Goal: Task Accomplishment & Management: Complete application form

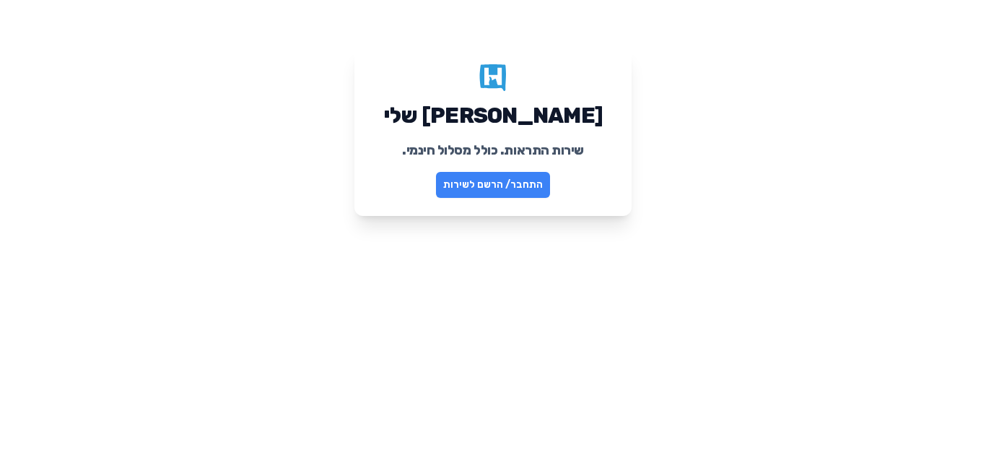
click at [470, 183] on link "התחבר/ הרשם לשירות" at bounding box center [493, 185] width 114 height 26
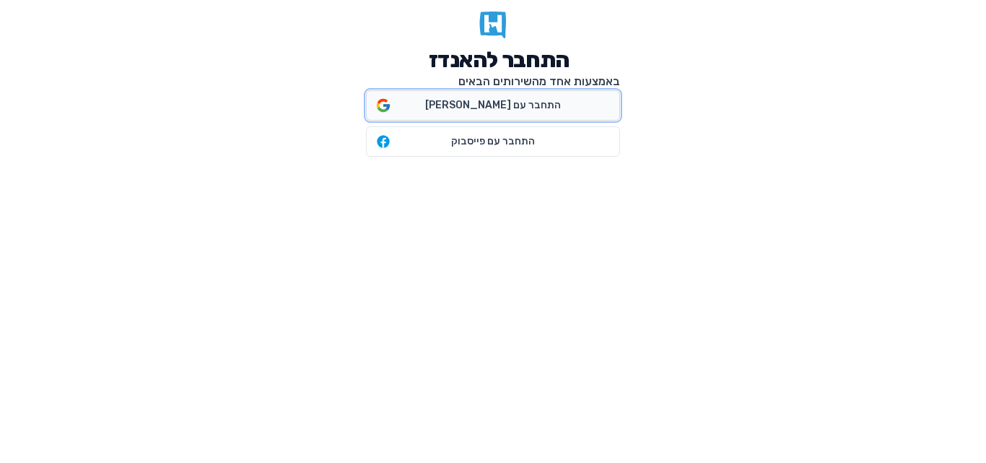
click at [480, 97] on span "התחבר עם גוגל" at bounding box center [493, 105] width 253 height 29
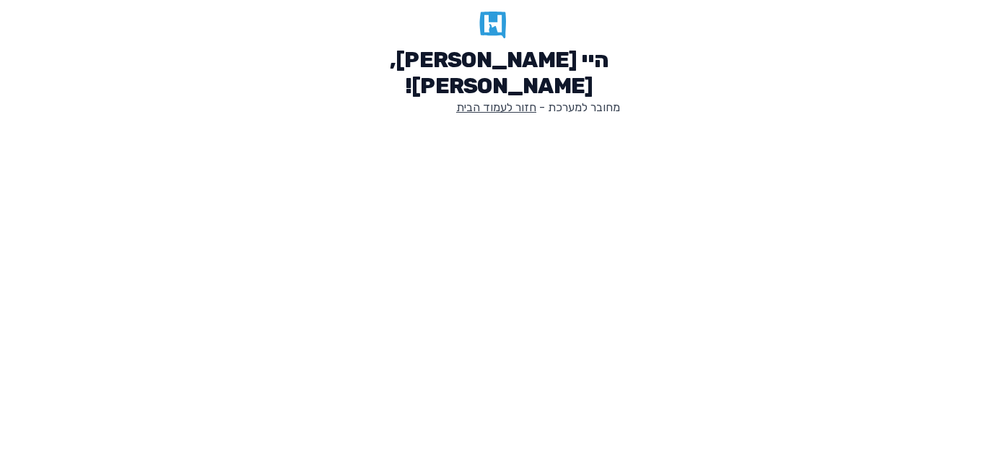
click at [482, 110] on link "חזור לעמוד הבית" at bounding box center [496, 107] width 80 height 14
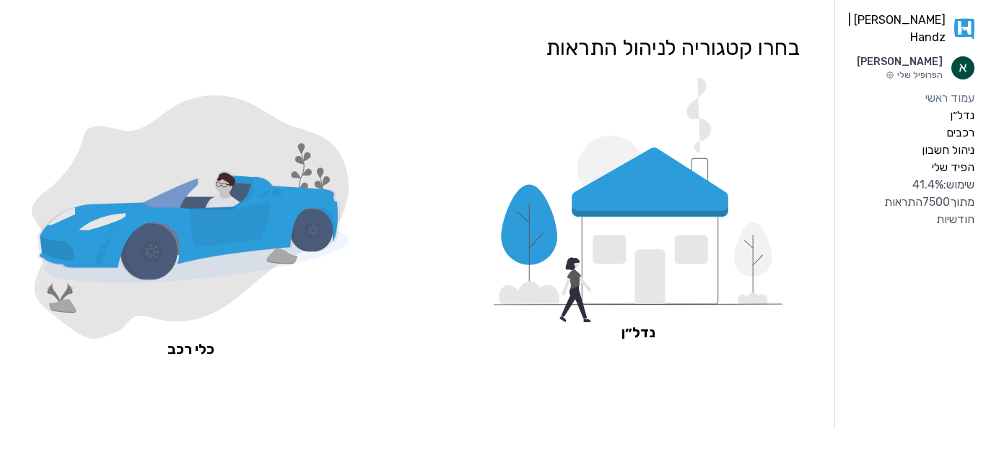
click at [318, 209] on icon at bounding box center [189, 226] width 298 height 83
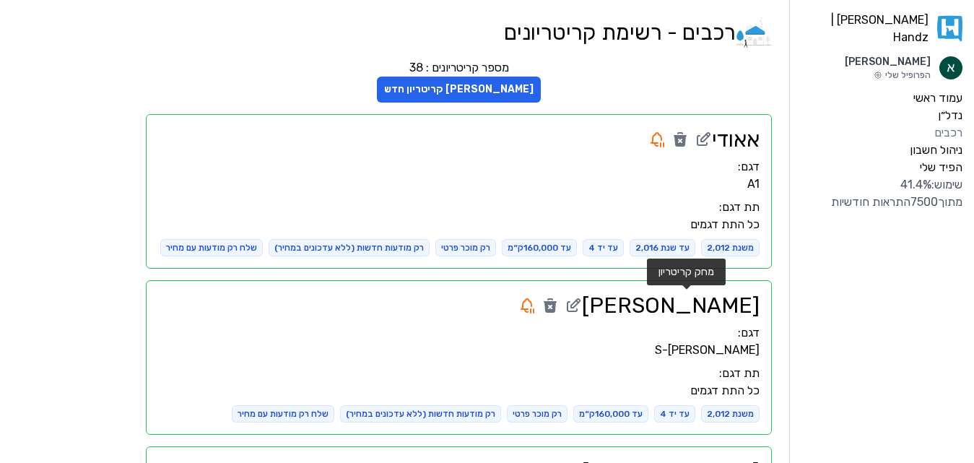
click at [556, 309] on icon at bounding box center [549, 307] width 13 height 12
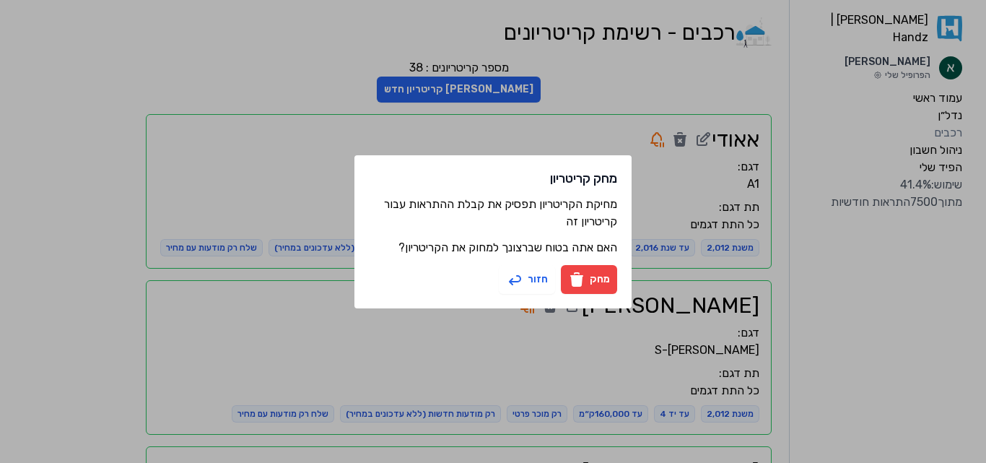
click at [603, 275] on button "מחק" at bounding box center [589, 279] width 56 height 29
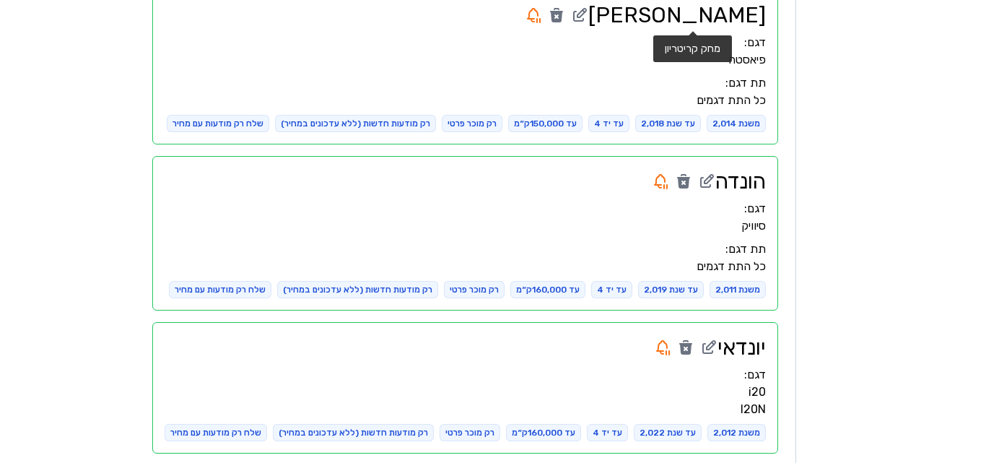
scroll to position [301, 0]
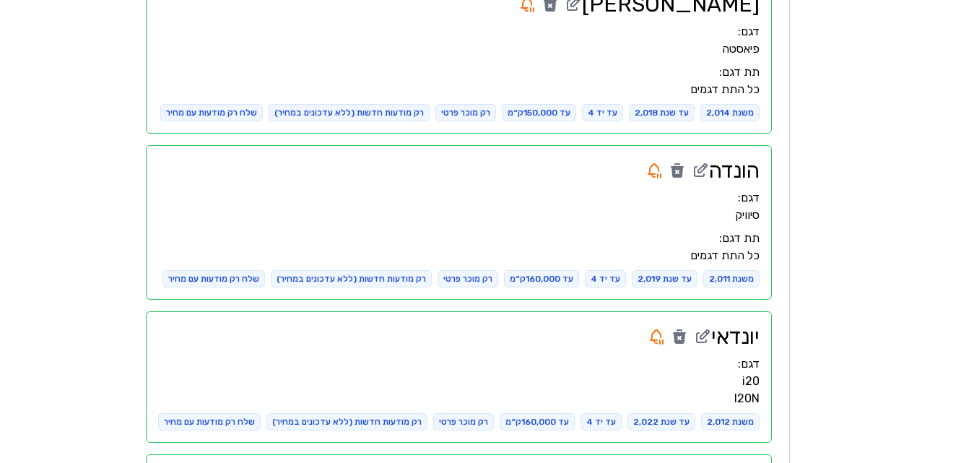
click at [722, 278] on div "משנת 2,011" at bounding box center [731, 278] width 56 height 17
click at [699, 174] on icon at bounding box center [699, 170] width 17 height 17
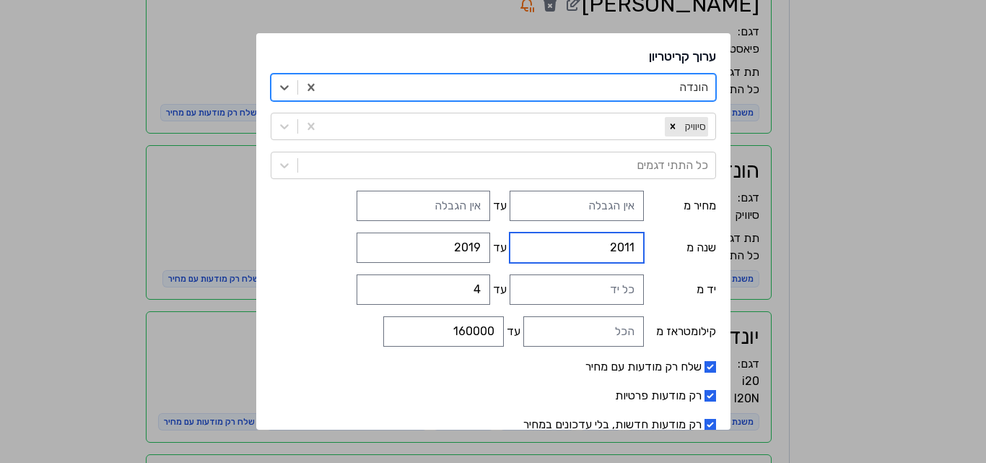
click at [595, 244] on input "2011" at bounding box center [577, 247] width 134 height 30
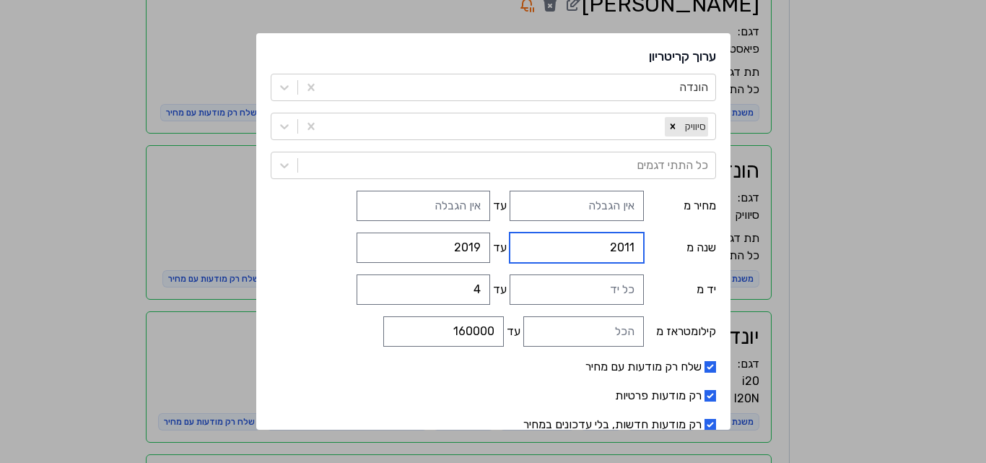
type input "2012"
click at [530, 245] on input "2012" at bounding box center [577, 247] width 134 height 30
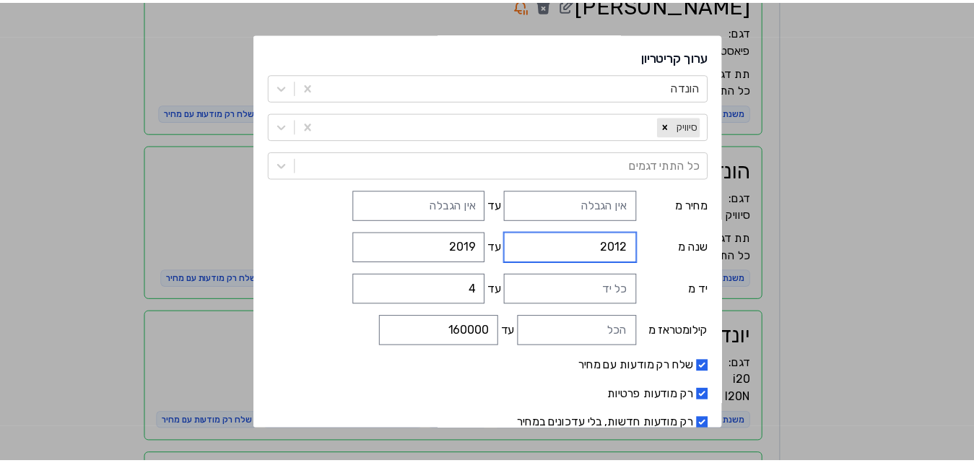
scroll to position [87, 0]
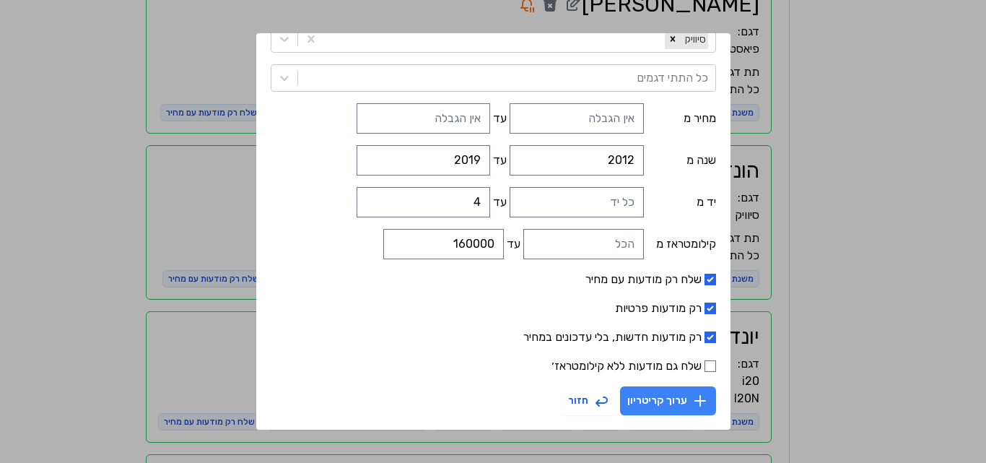
click at [642, 396] on button "ערוך קריטריון" at bounding box center [668, 400] width 96 height 29
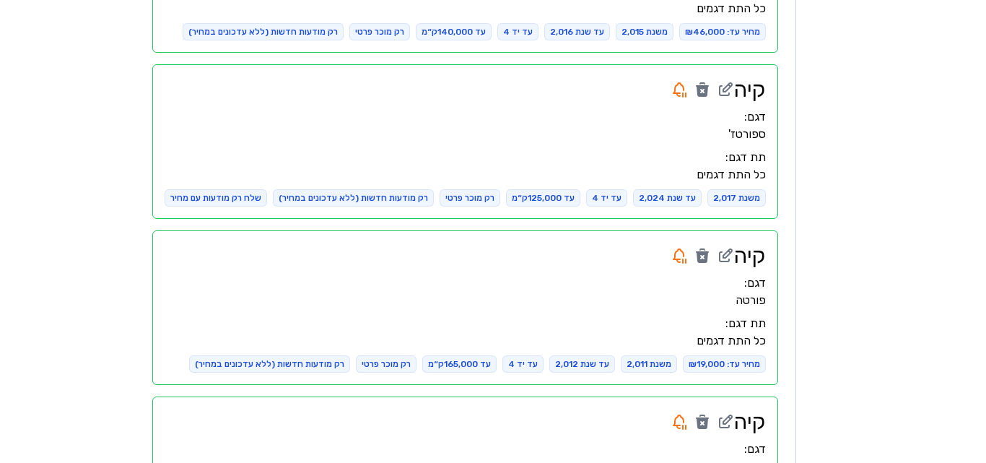
scroll to position [0, 0]
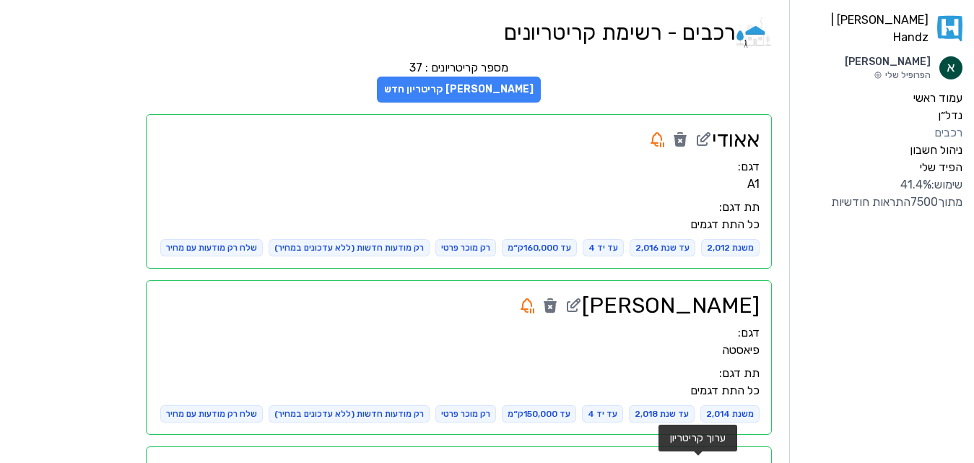
click at [472, 79] on button "[PERSON_NAME] קריטריון חדש" at bounding box center [459, 90] width 164 height 26
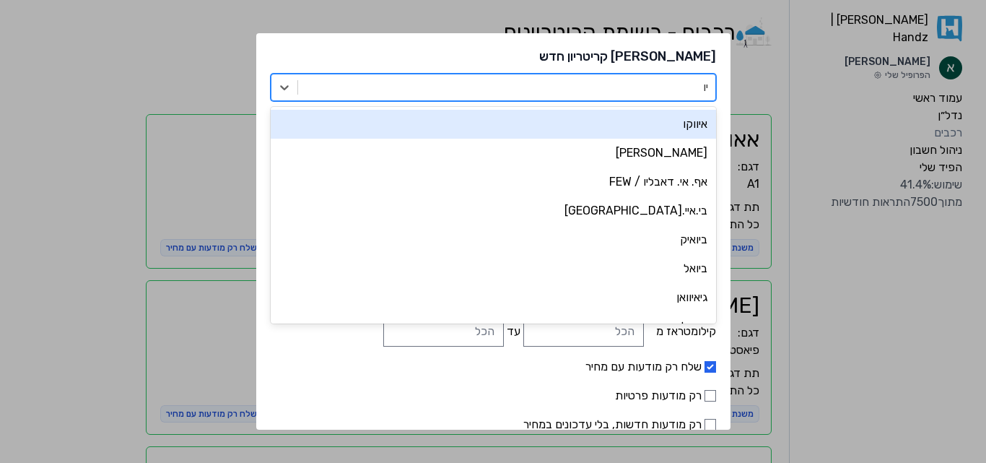
type input "יונ"
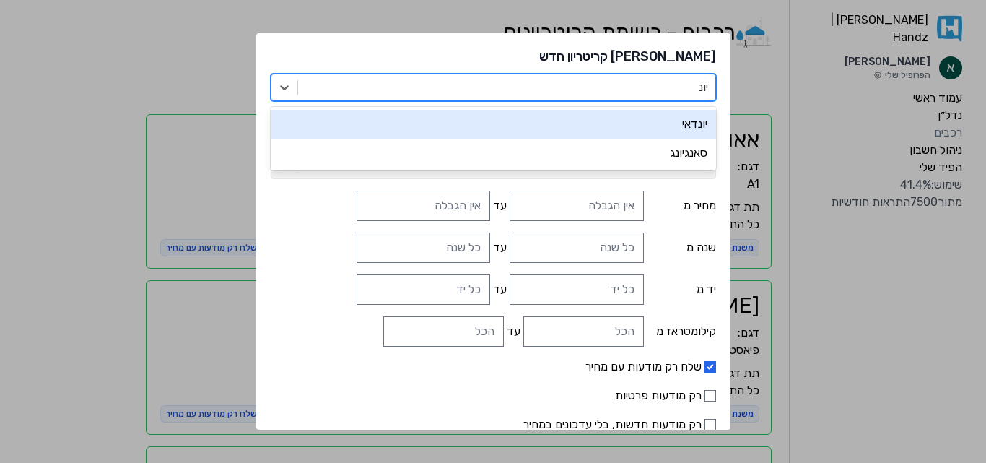
click at [557, 130] on div "יונדאי" at bounding box center [493, 124] width 445 height 29
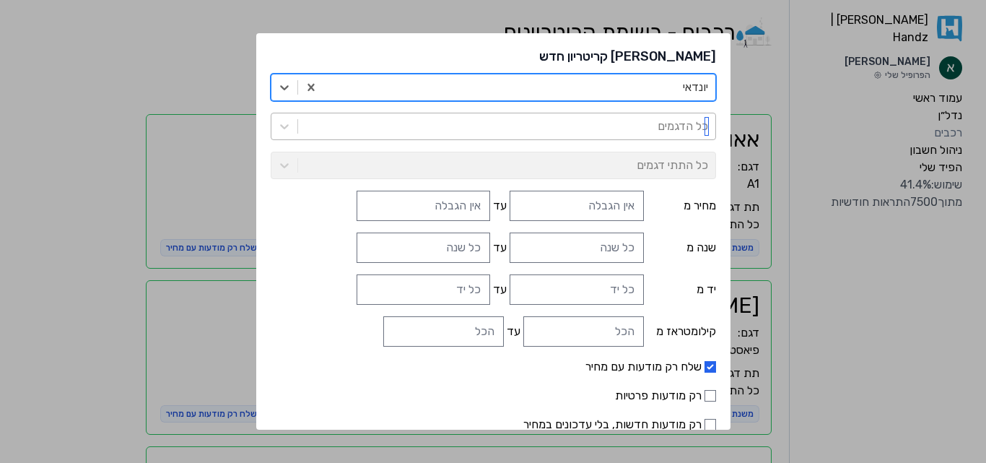
click at [568, 129] on div at bounding box center [506, 126] width 403 height 20
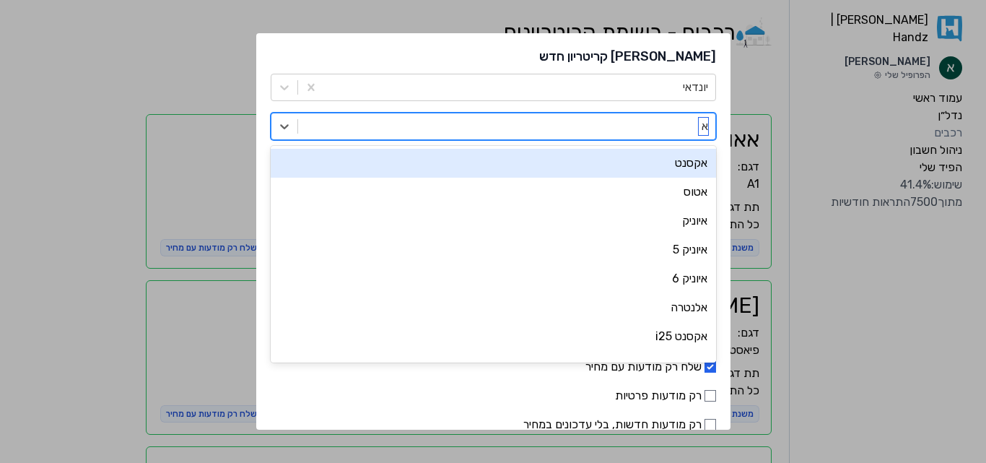
type input "אל"
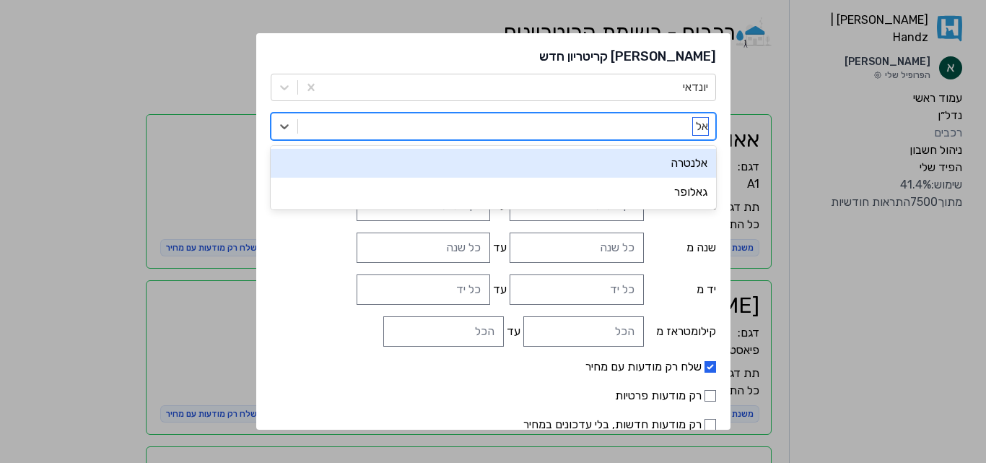
click at [576, 168] on div "אלנטרה" at bounding box center [493, 163] width 445 height 29
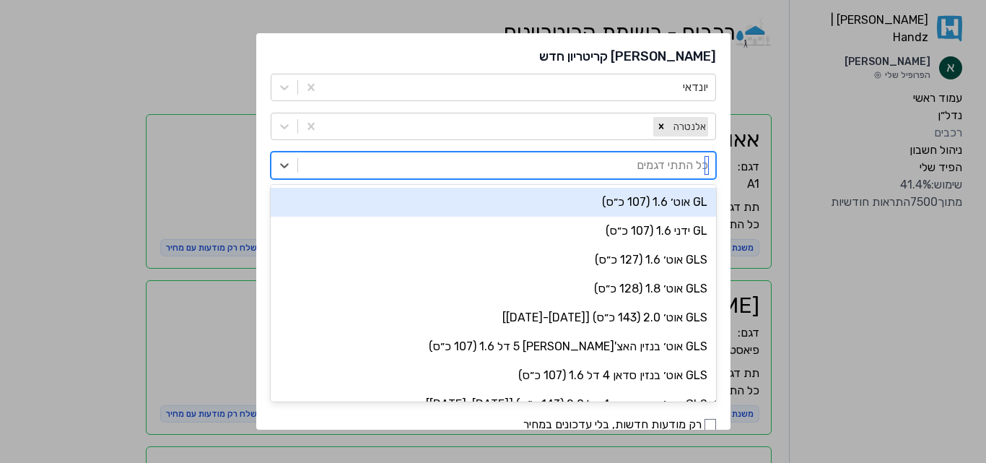
click at [576, 168] on div at bounding box center [506, 165] width 403 height 20
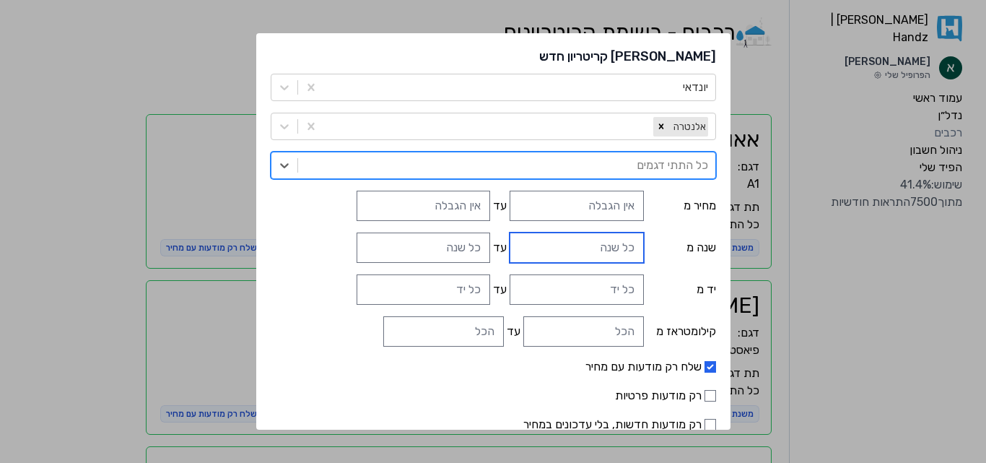
click at [565, 234] on input "שנה מ" at bounding box center [577, 247] width 134 height 30
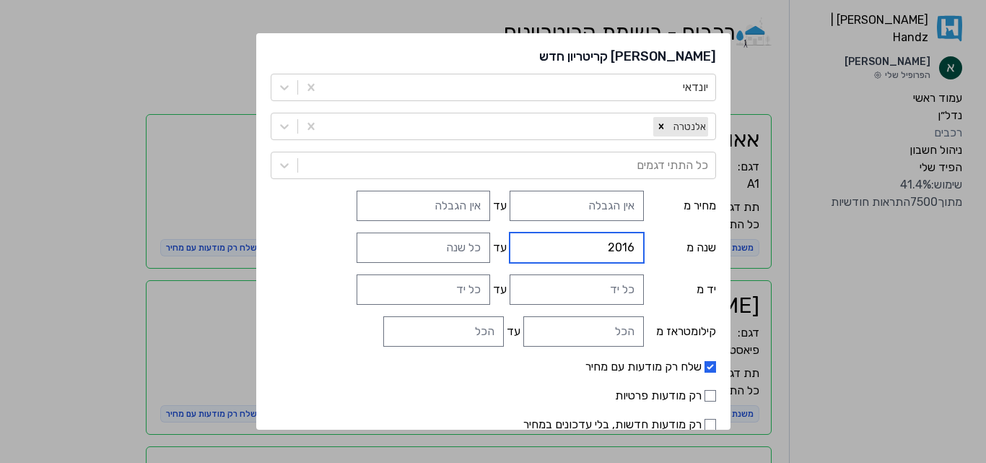
type input "2016"
click at [431, 244] on input "עד" at bounding box center [424, 247] width 134 height 30
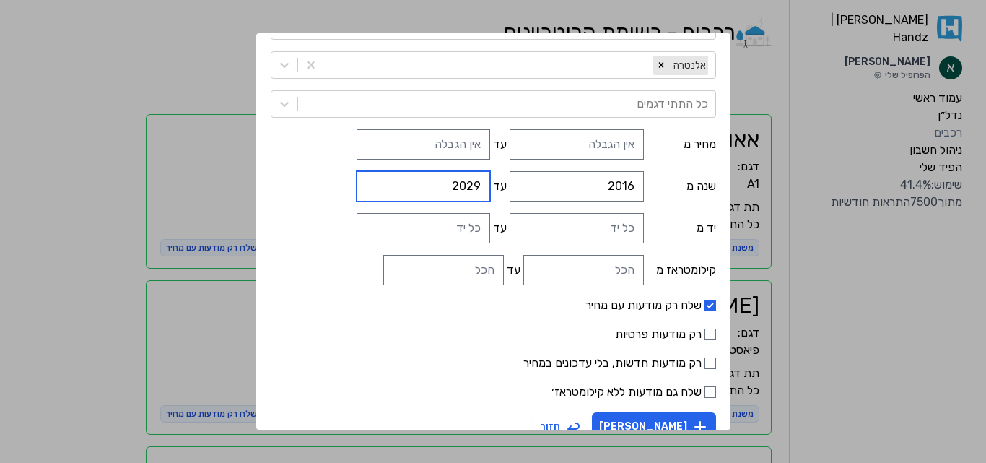
scroll to position [70, 0]
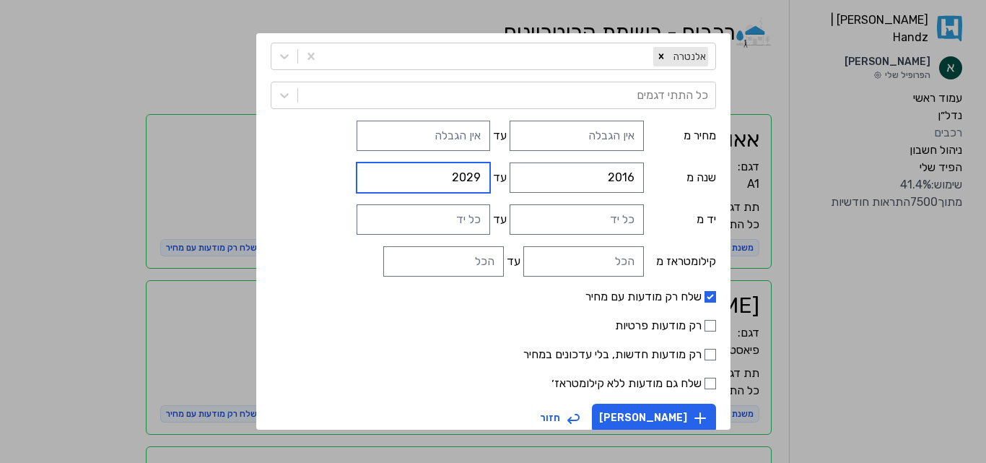
type input "2029"
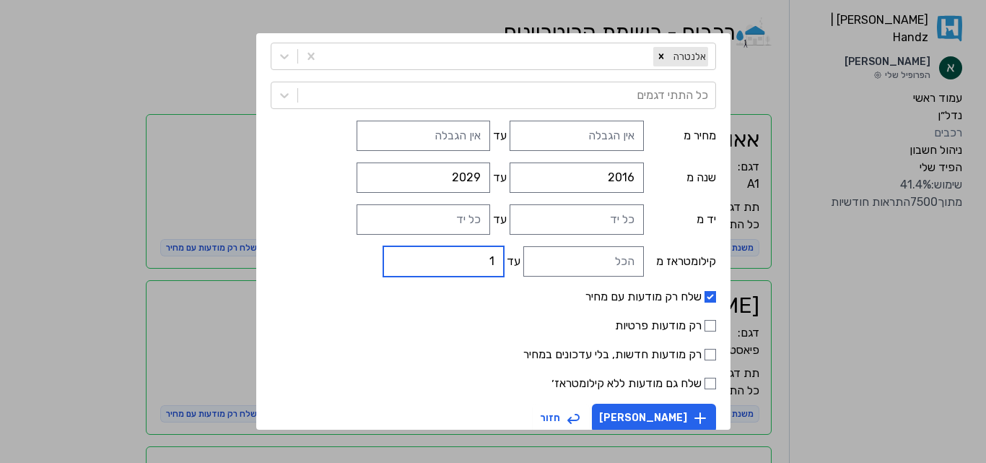
type input "1"
click at [411, 255] on input "1" at bounding box center [443, 261] width 121 height 30
type input "155000"
click at [705, 324] on input "רק מודעות פרטיות" at bounding box center [710, 326] width 12 height 12
checkbox input "true"
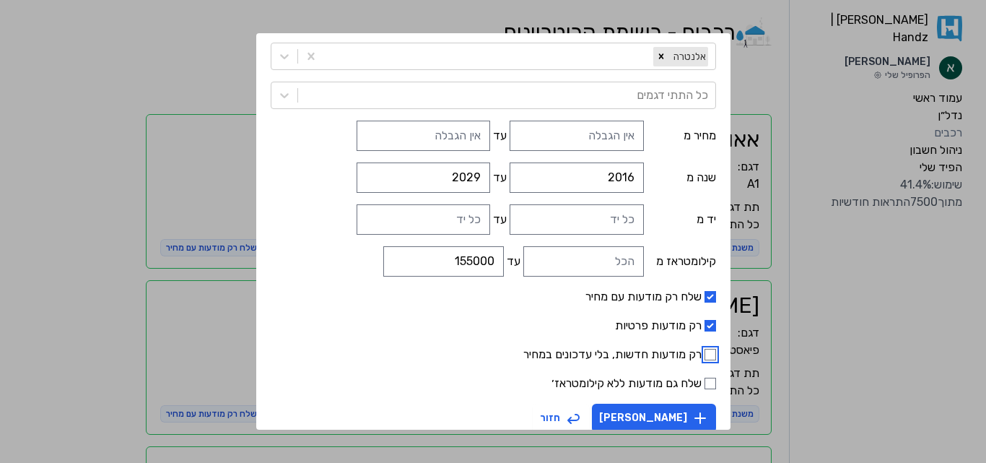
click at [704, 359] on input "רק מודעות חדשות, בלי עדכונים במחיר" at bounding box center [710, 355] width 12 height 12
checkbox input "true"
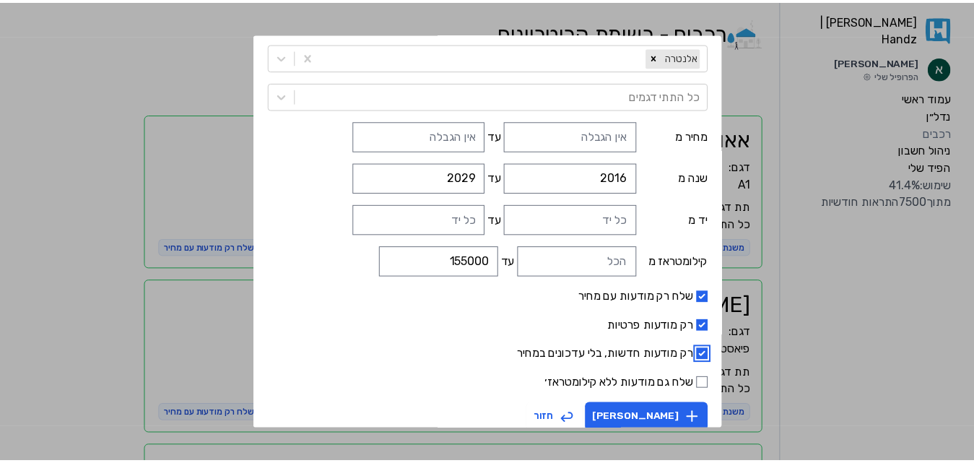
scroll to position [87, 0]
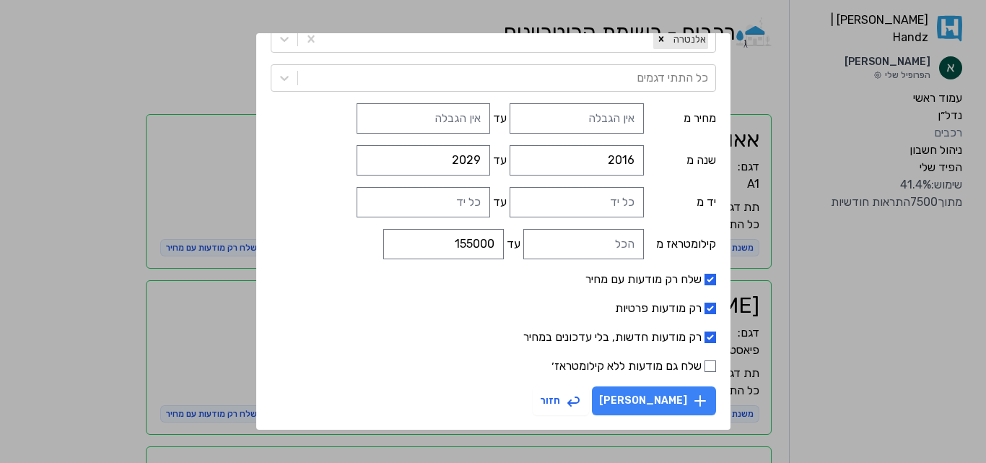
click at [664, 410] on button "[PERSON_NAME]" at bounding box center [654, 400] width 124 height 29
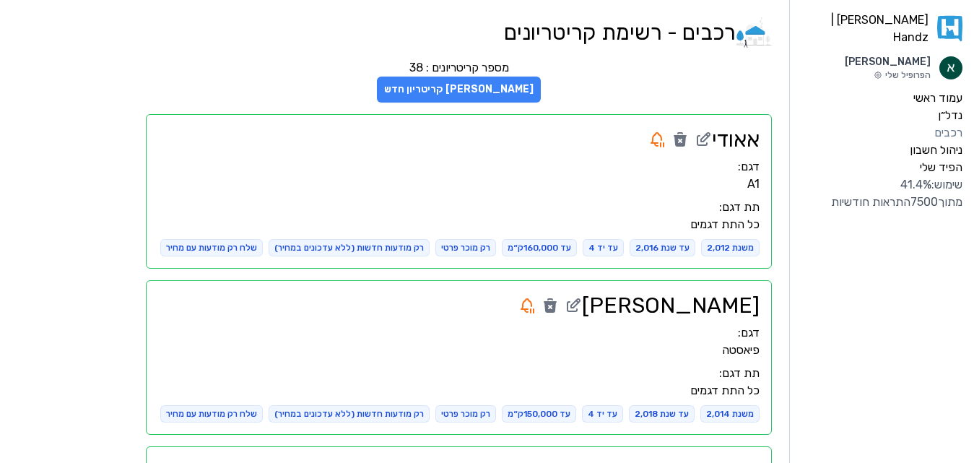
click at [488, 89] on button "[PERSON_NAME] קריטריון חדש" at bounding box center [459, 90] width 164 height 26
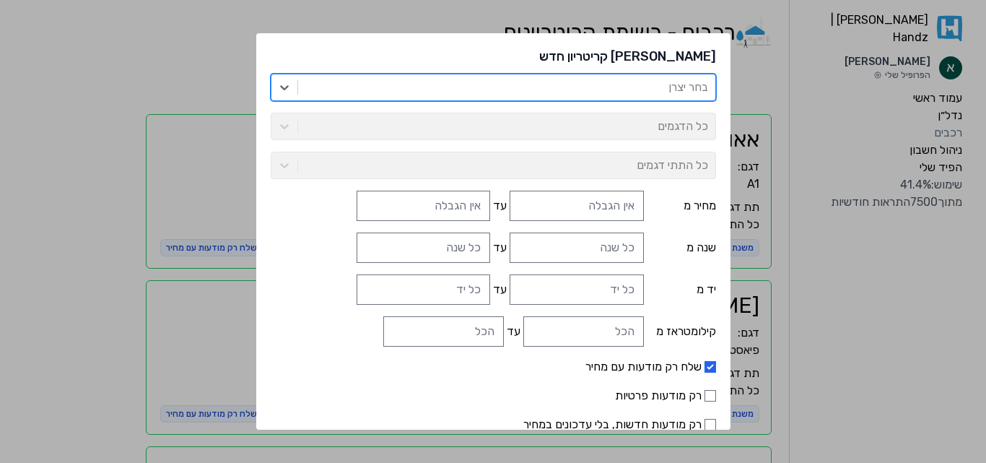
click at [785, 136] on div "[PERSON_NAME] קריטריון חדש option , selected. Select is focused ,type to refine…" at bounding box center [493, 231] width 986 height 463
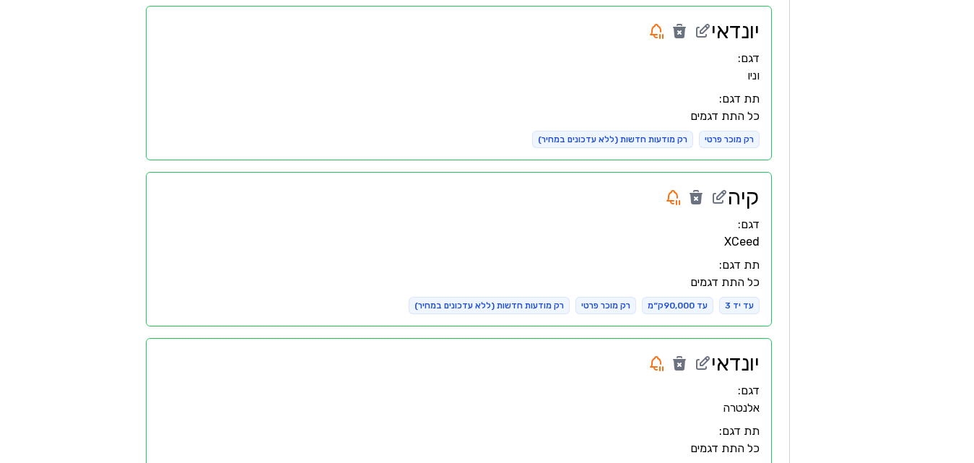
scroll to position [5994, 0]
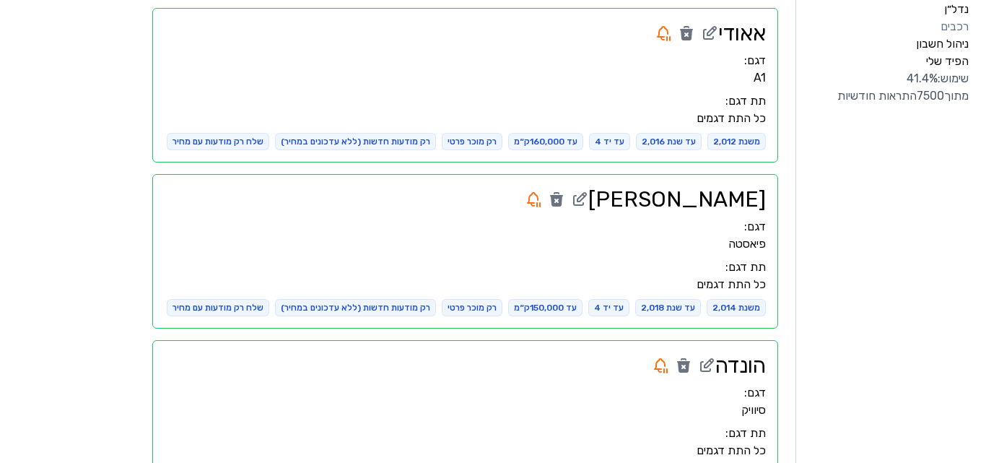
scroll to position [0, 0]
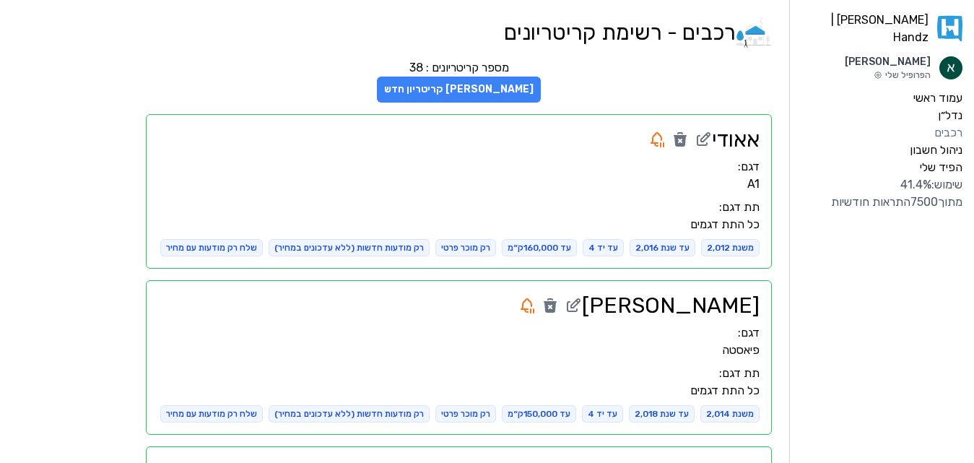
click at [455, 97] on button "[PERSON_NAME] קריטריון חדש" at bounding box center [459, 90] width 164 height 26
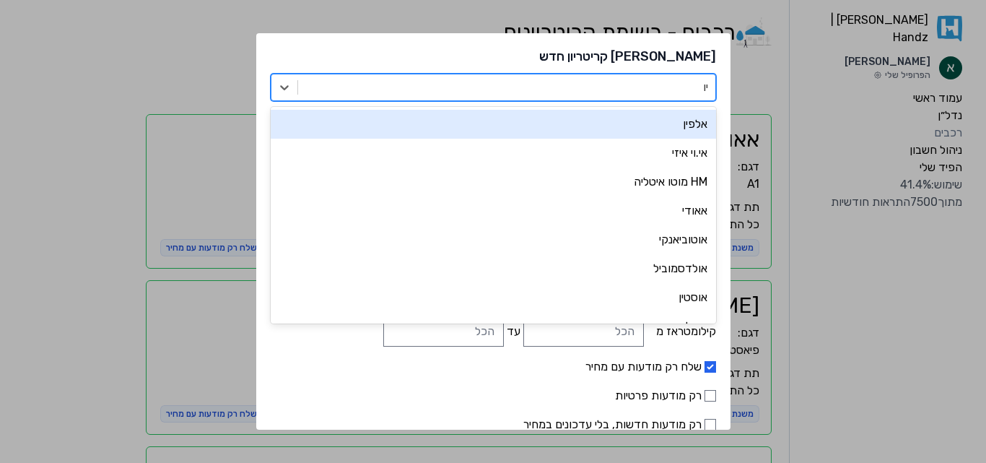
type input "יונ"
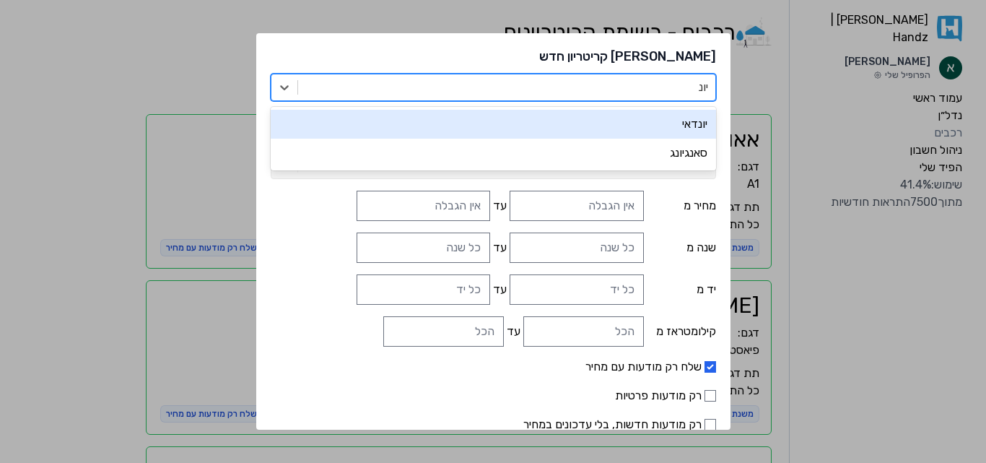
click at [460, 116] on div "יונדאי" at bounding box center [493, 124] width 445 height 29
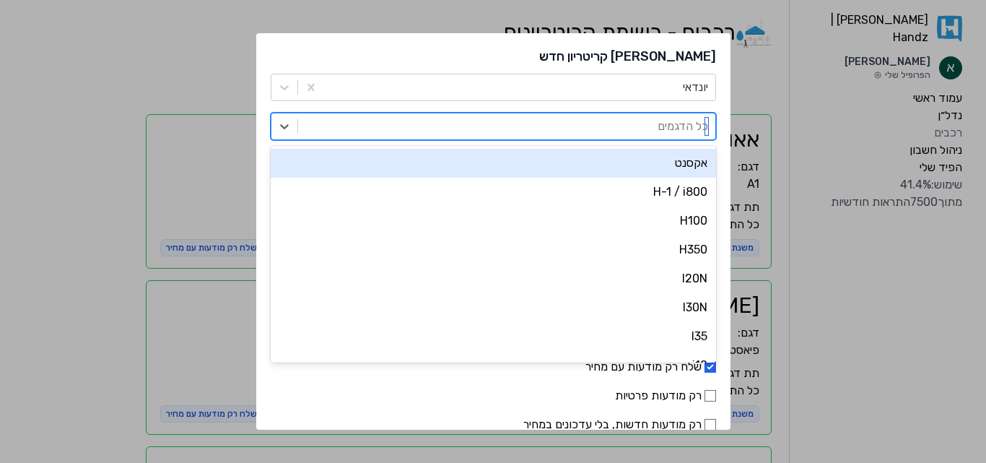
click at [489, 136] on div at bounding box center [506, 126] width 403 height 20
type input "טו"
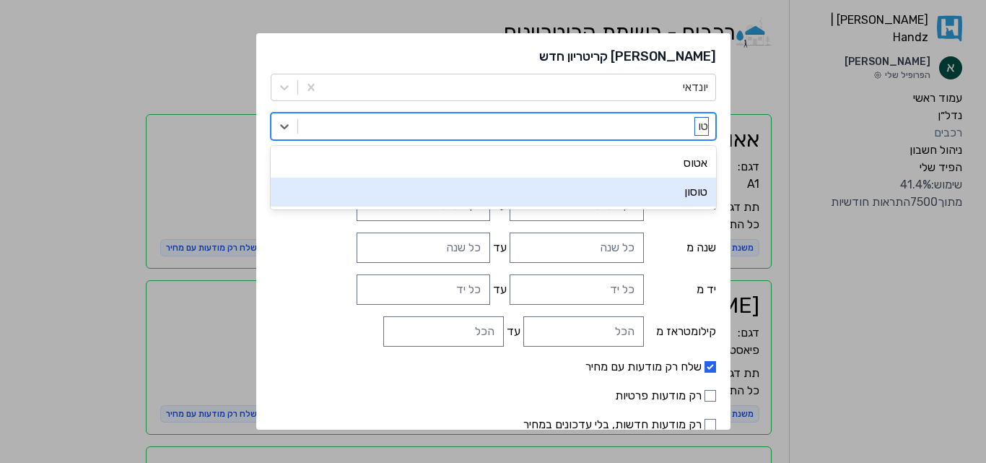
click at [523, 199] on div "טוסון" at bounding box center [493, 192] width 445 height 29
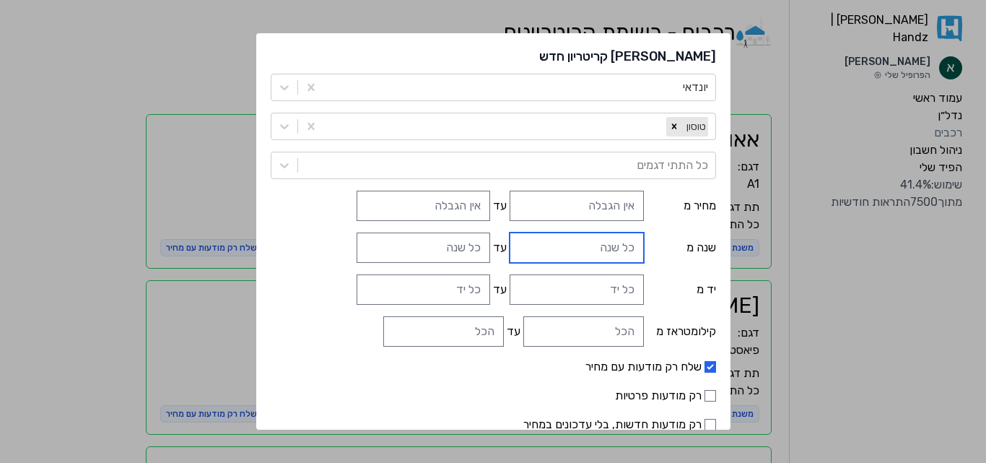
click at [565, 239] on input "שנה מ" at bounding box center [577, 247] width 134 height 30
type input "2016"
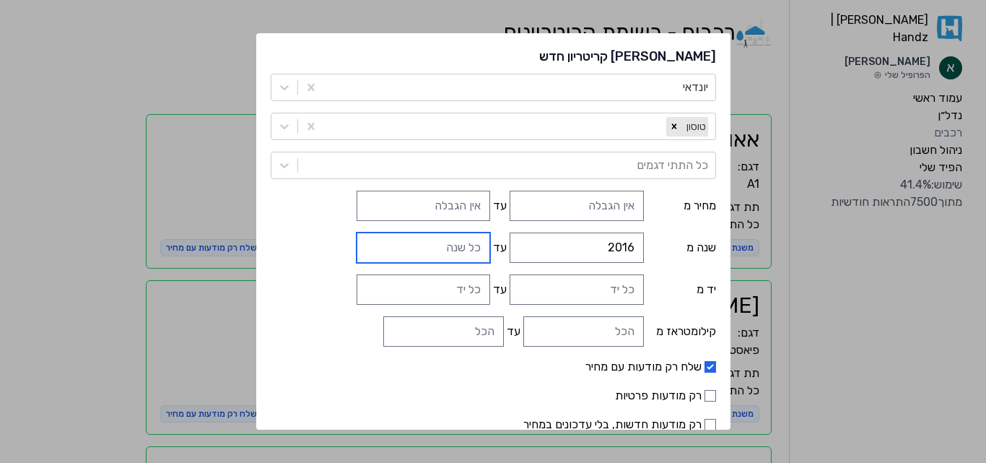
click at [481, 240] on input "עד" at bounding box center [424, 247] width 134 height 30
type input "2018"
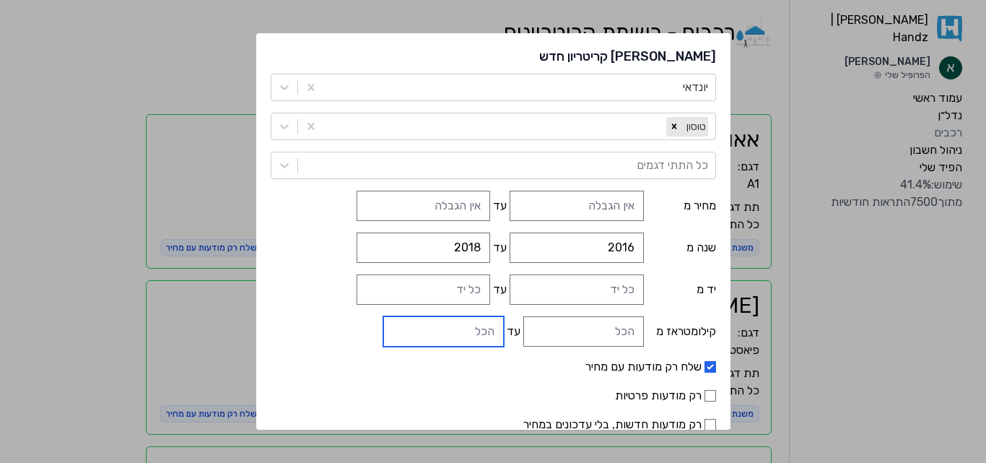
click at [470, 328] on input "עד" at bounding box center [443, 331] width 121 height 30
type input "140000"
click at [704, 390] on input "רק מודעות פרטיות" at bounding box center [710, 396] width 12 height 12
checkbox input "true"
click at [704, 419] on input "רק מודעות חדשות, בלי עדכונים במחיר" at bounding box center [710, 425] width 12 height 12
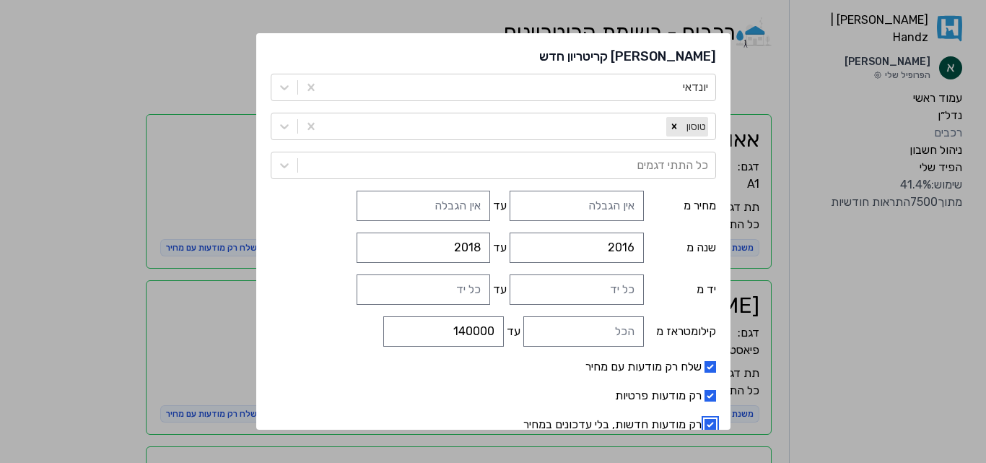
checkbox input "true"
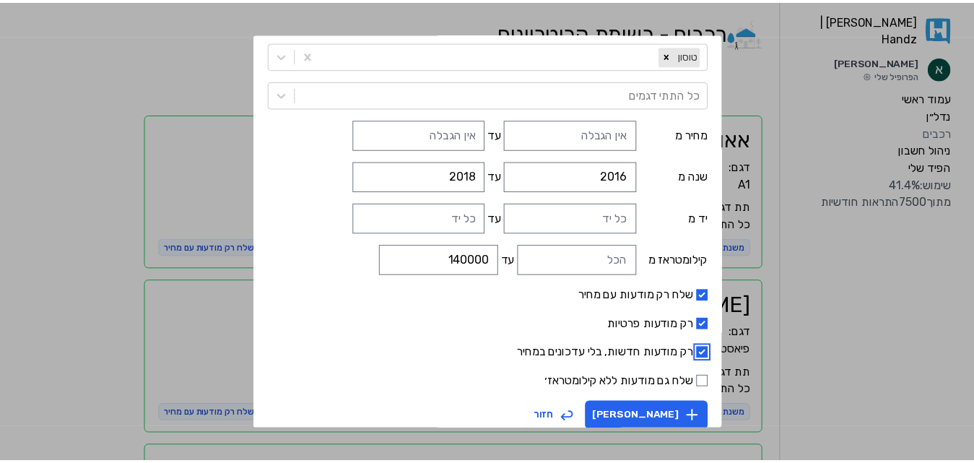
scroll to position [77, 0]
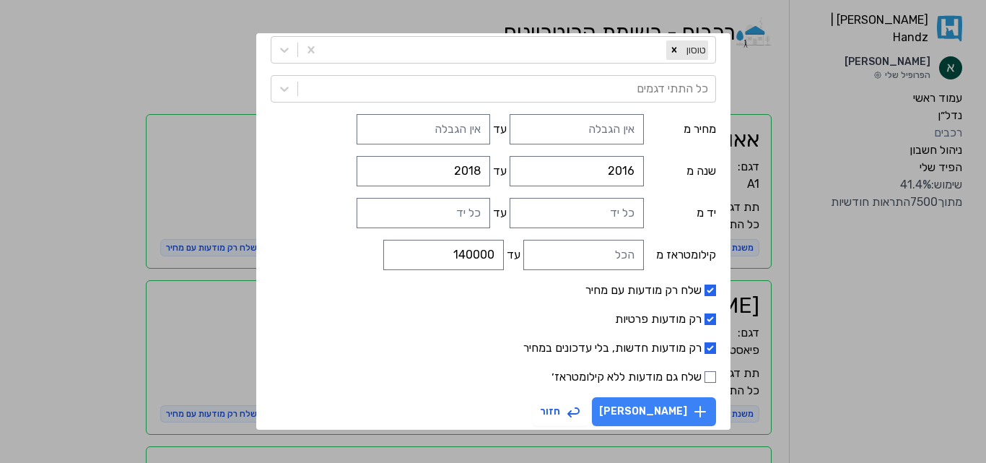
click at [649, 401] on button "[PERSON_NAME]" at bounding box center [654, 411] width 124 height 29
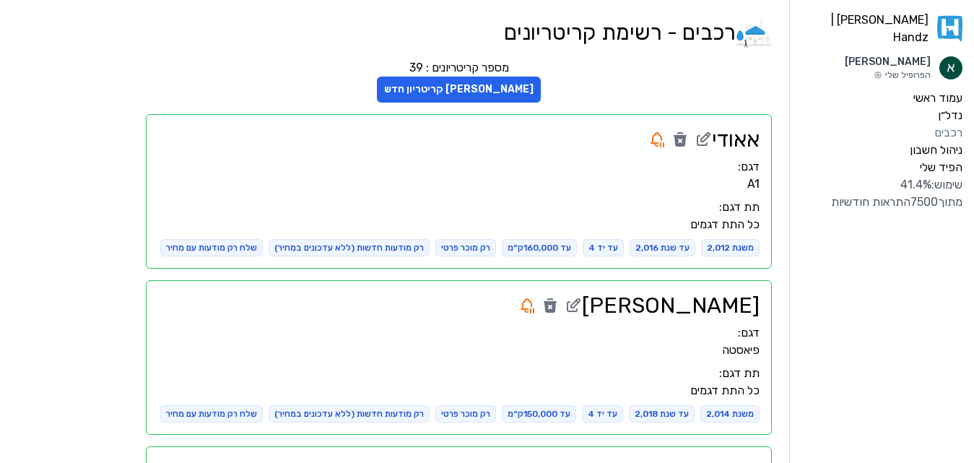
click at [919, 185] on div "שימוש: 41.4 % מתוך 7500 התראות חודשיות" at bounding box center [881, 193] width 161 height 35
